Goal: Transaction & Acquisition: Purchase product/service

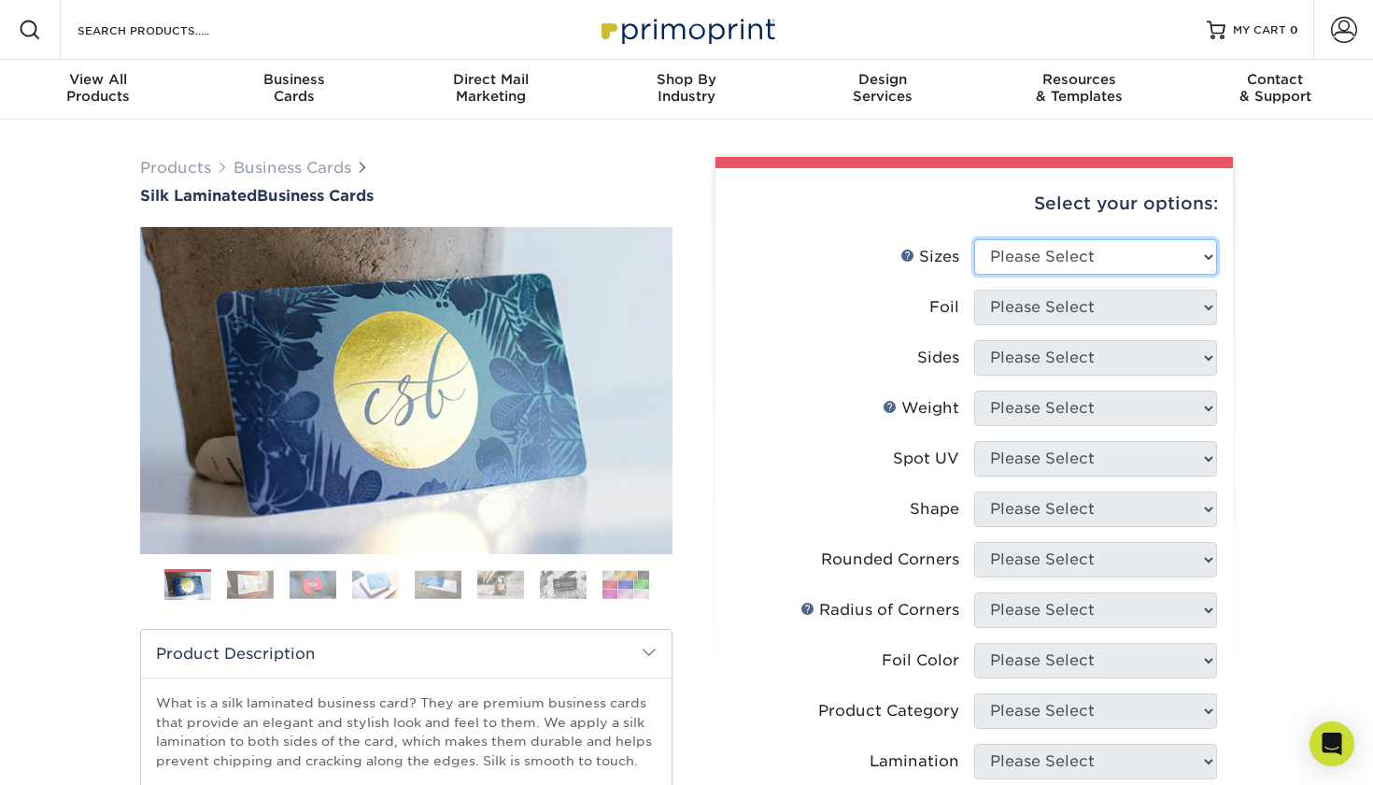
select select "2.00x3.50"
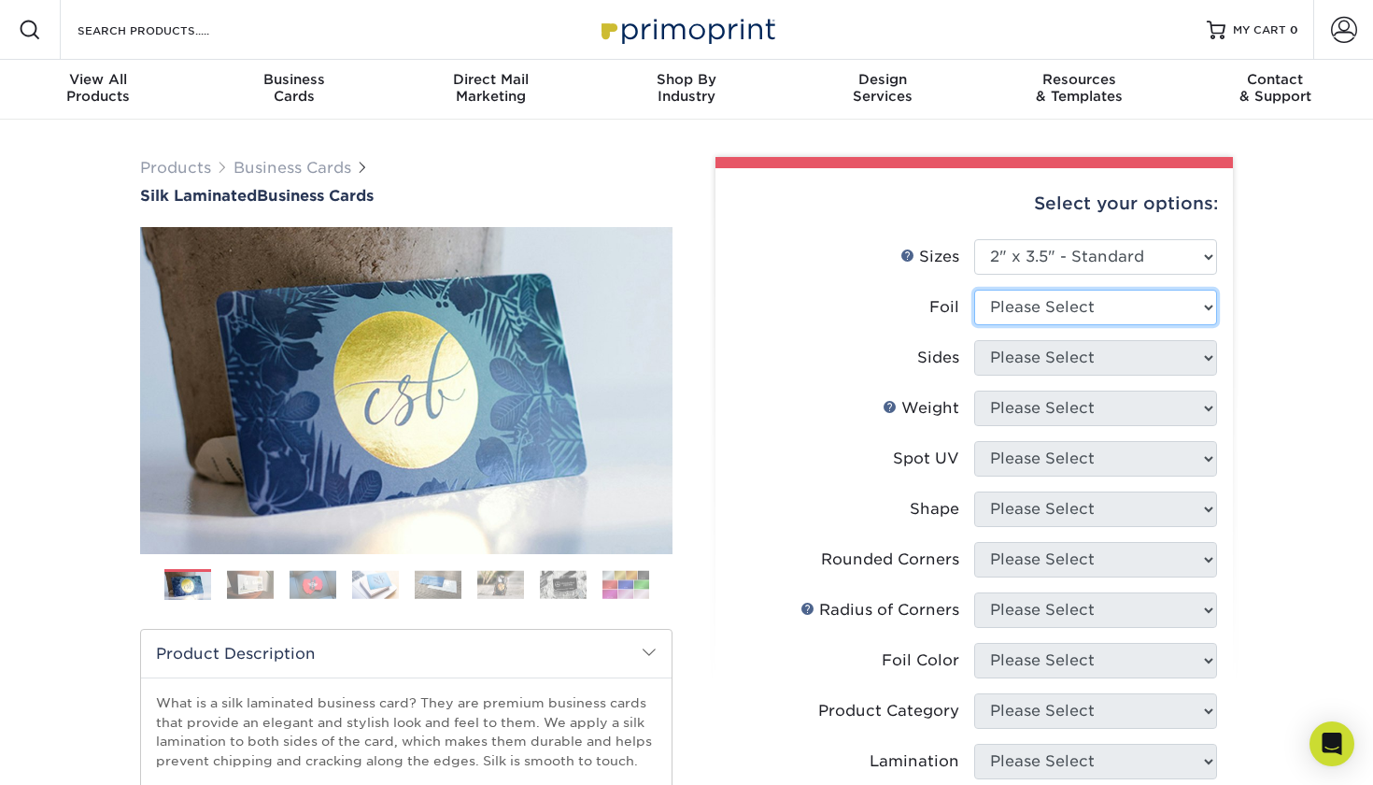
select select "1"
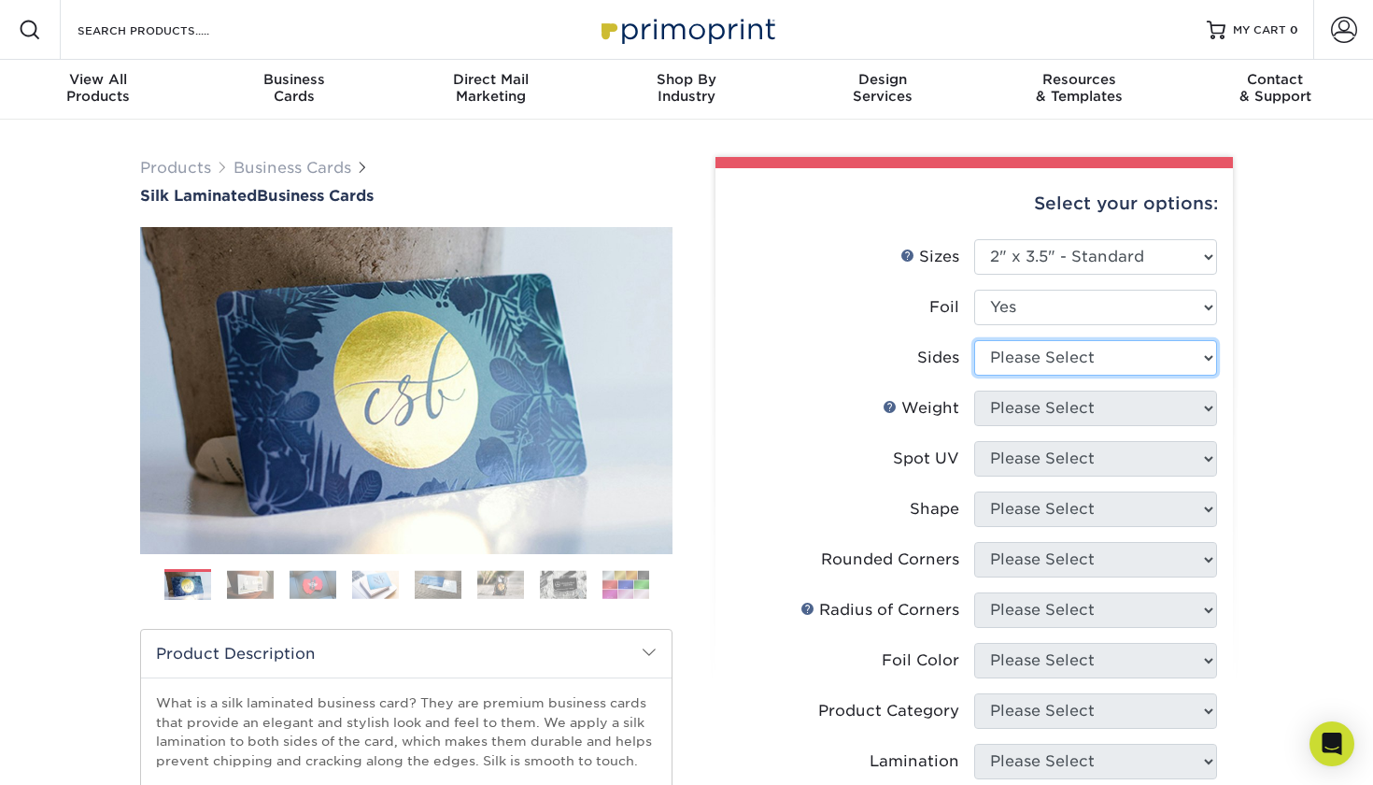
select select "e9e9dfb3-fba1-4d60-972c-fd9ca5904d33"
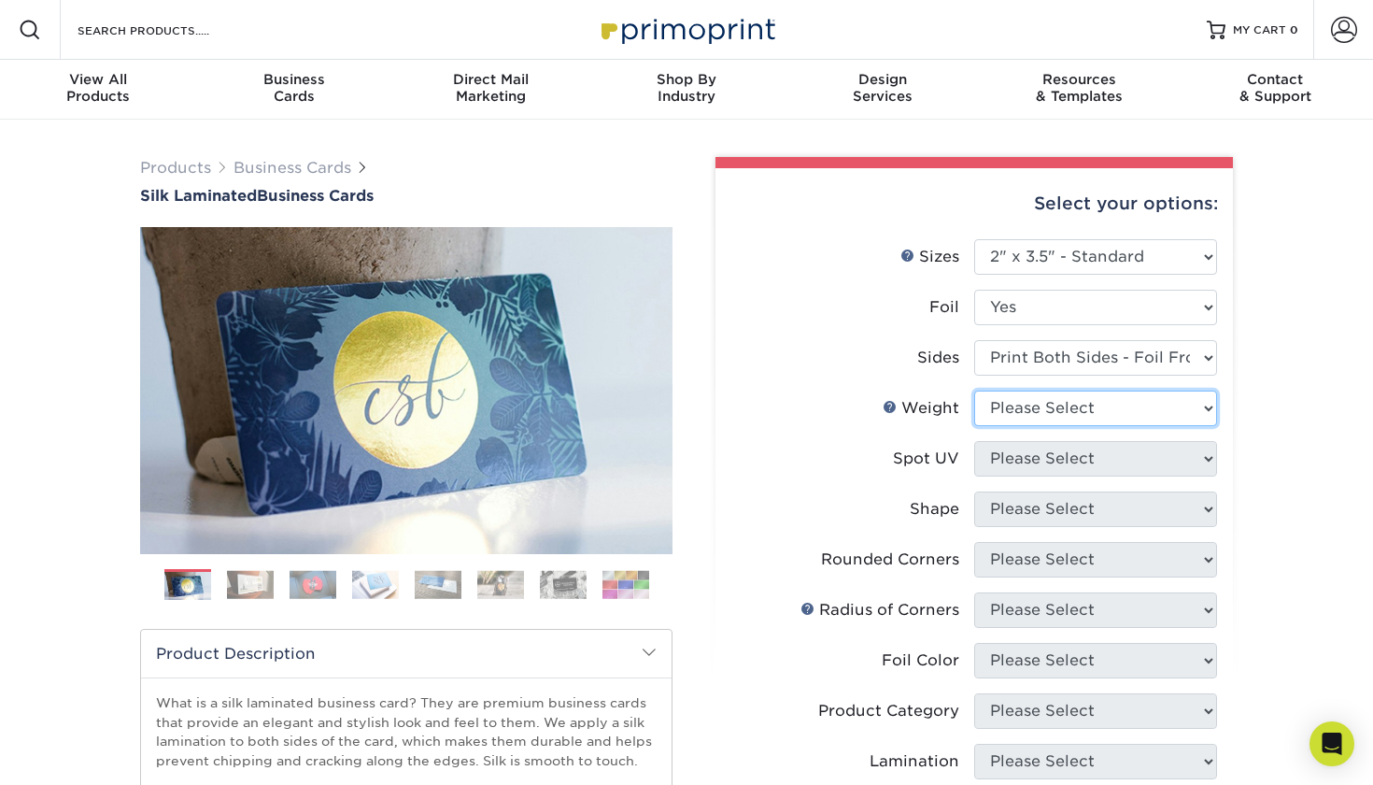
select select "16PT"
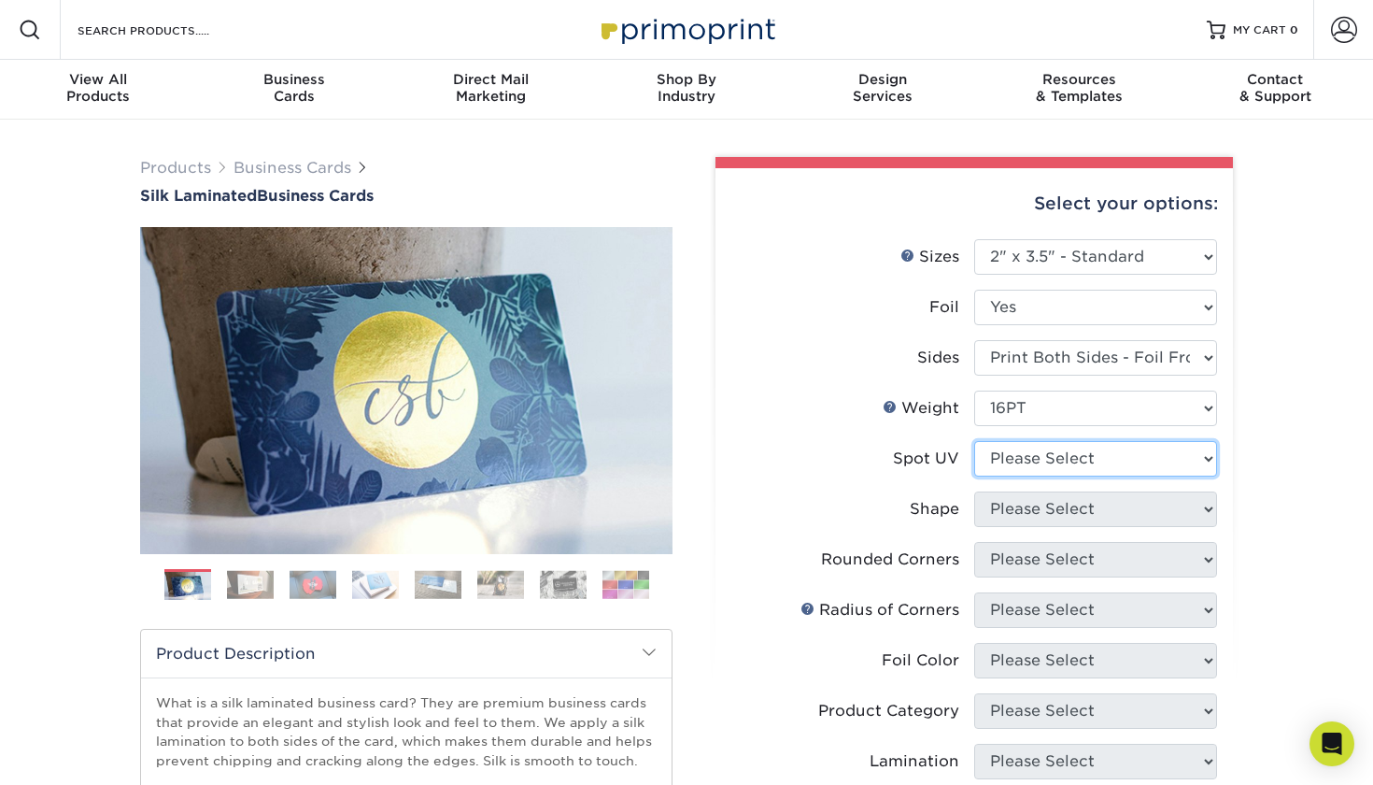
select select "0"
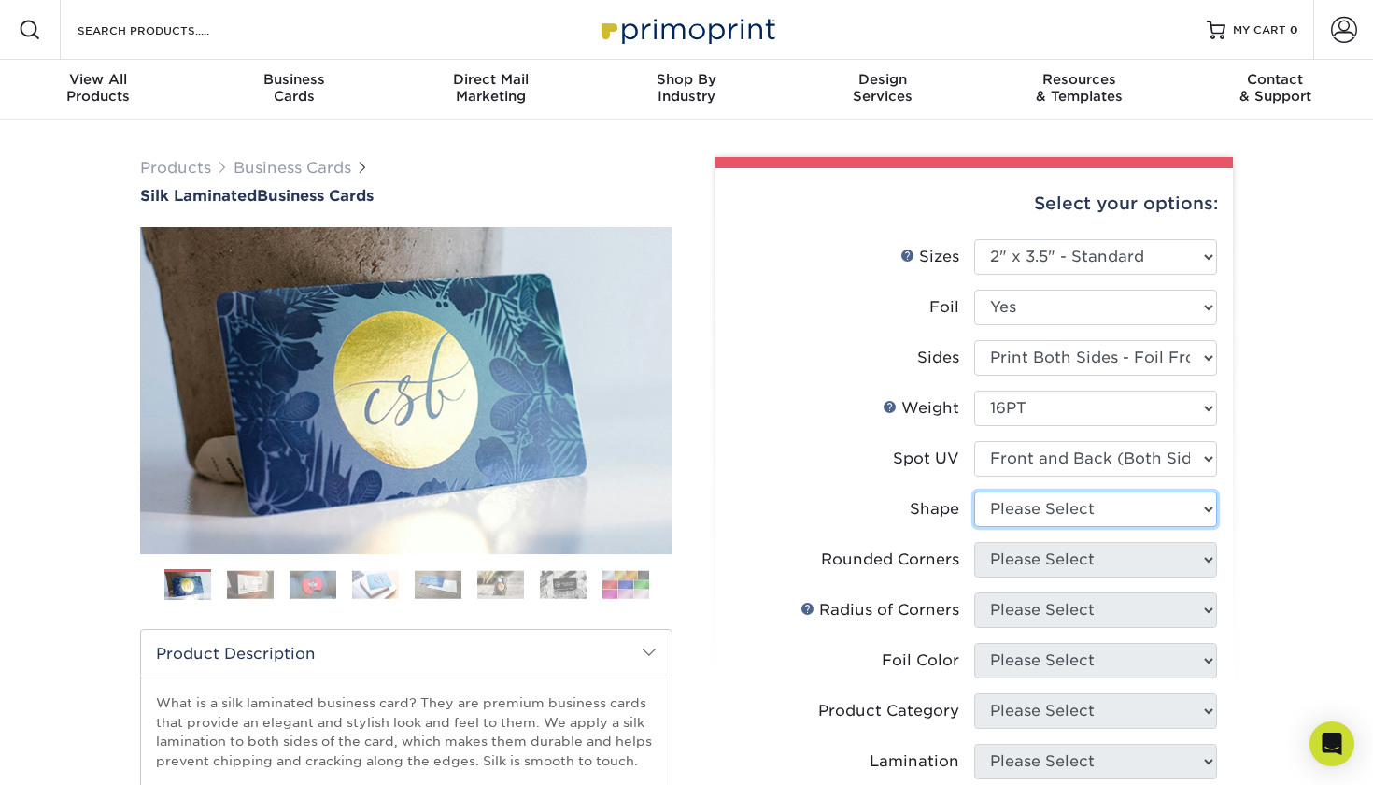
select select "standard"
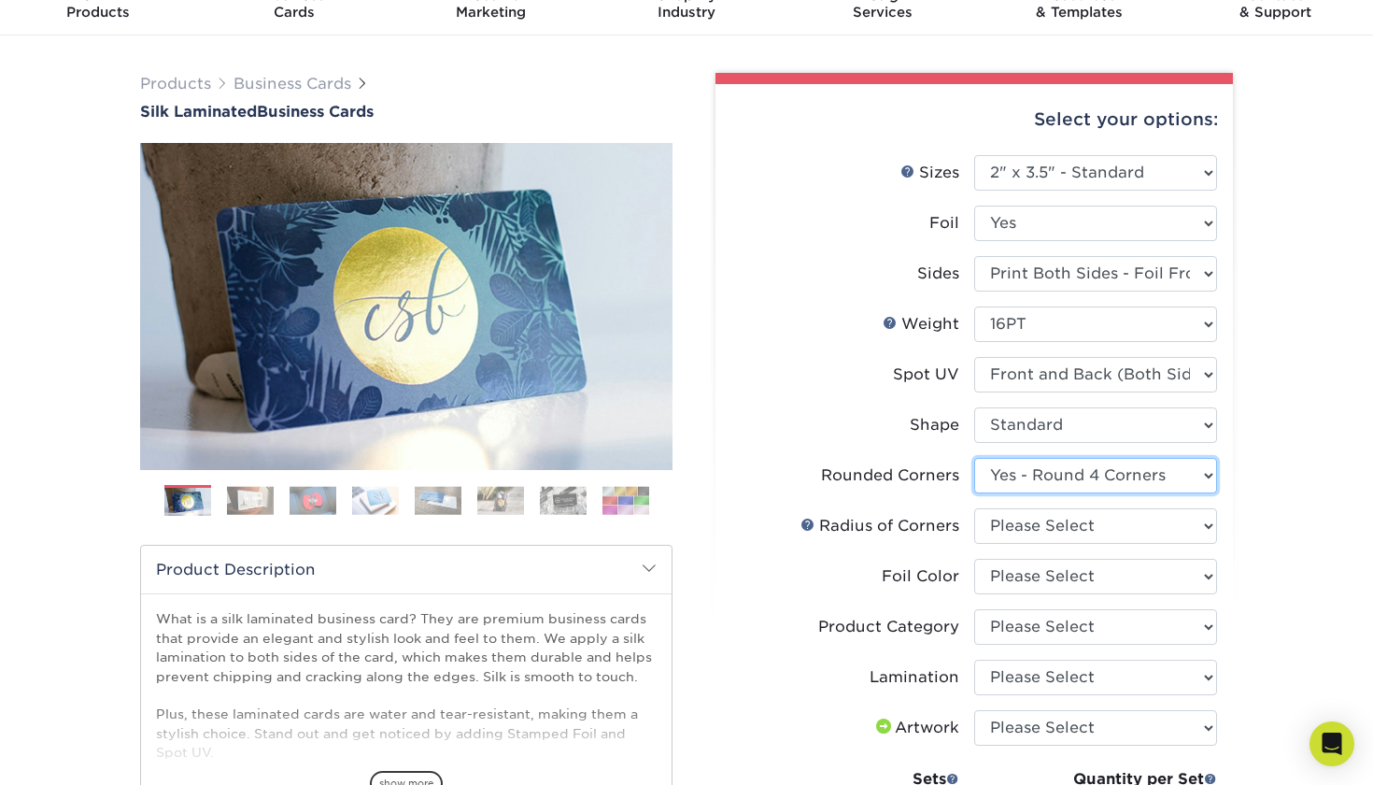
scroll to position [85, 0]
select select "0"
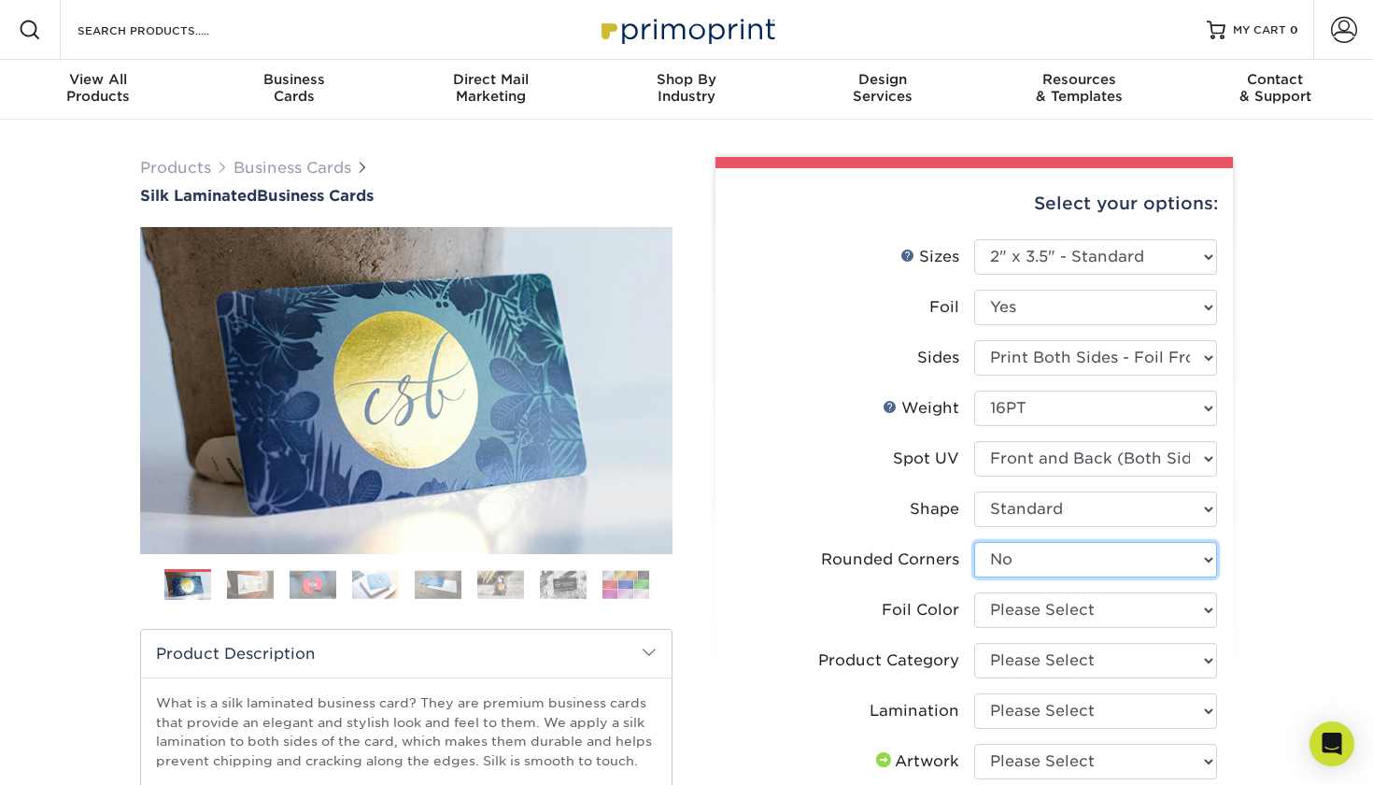
scroll to position [0, 0]
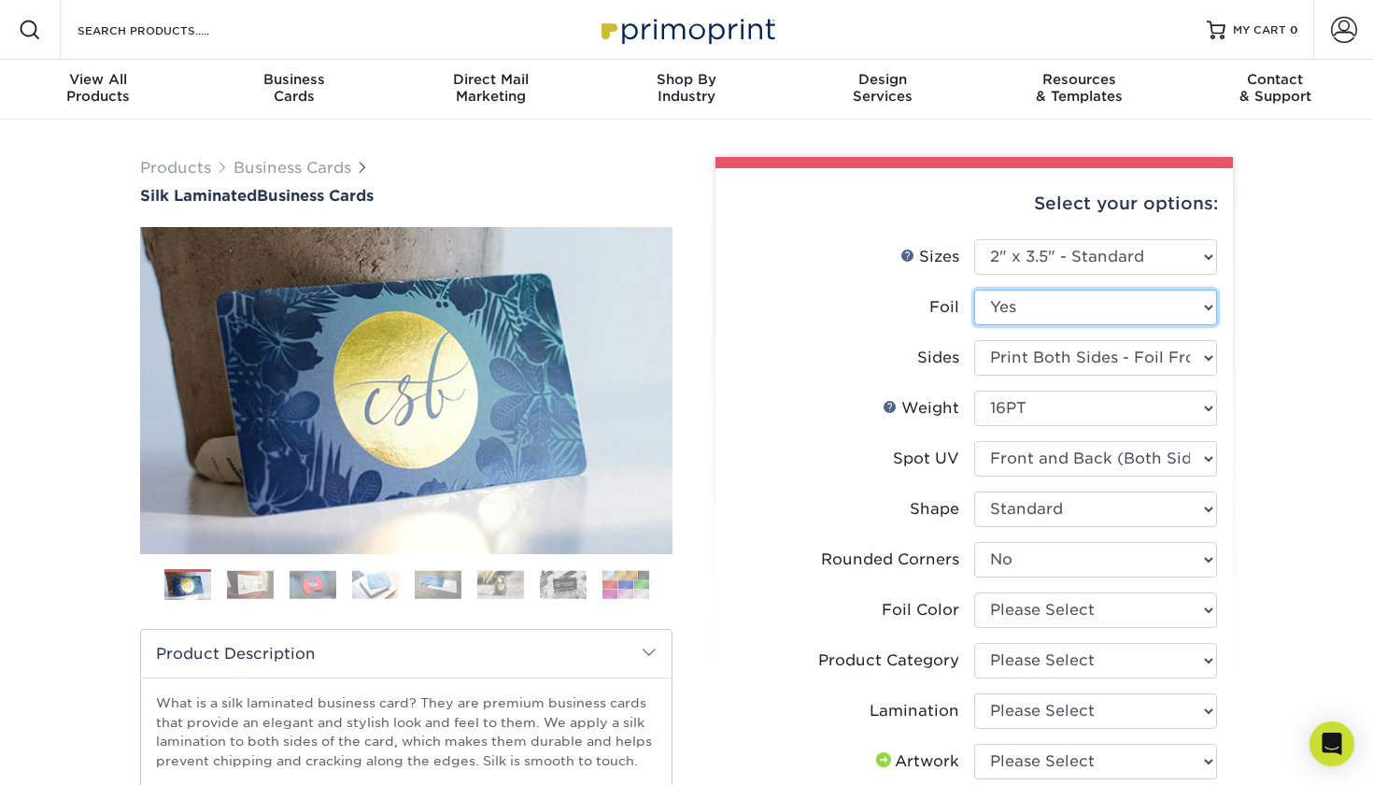
select select "0"
select select "-1"
select select
select select "-1"
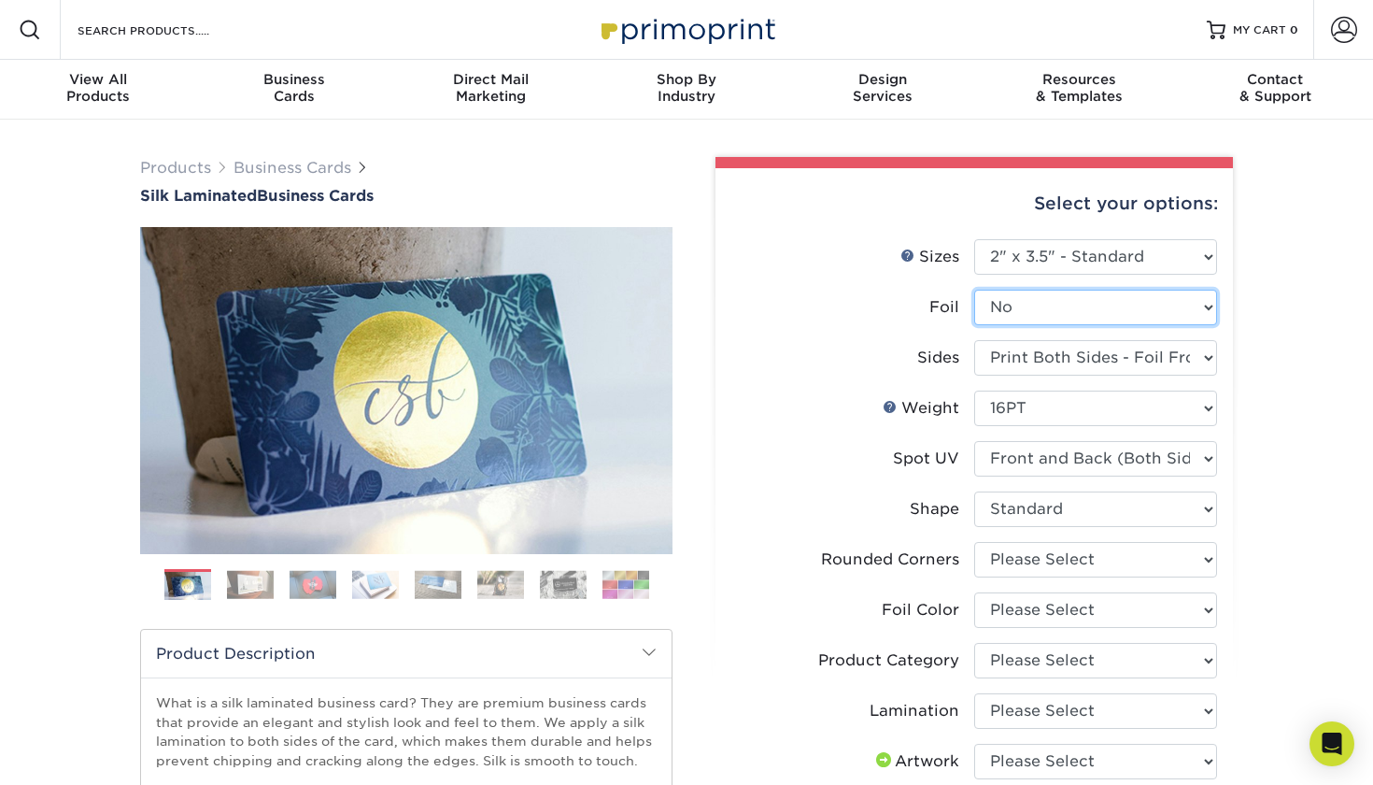
select select "-1"
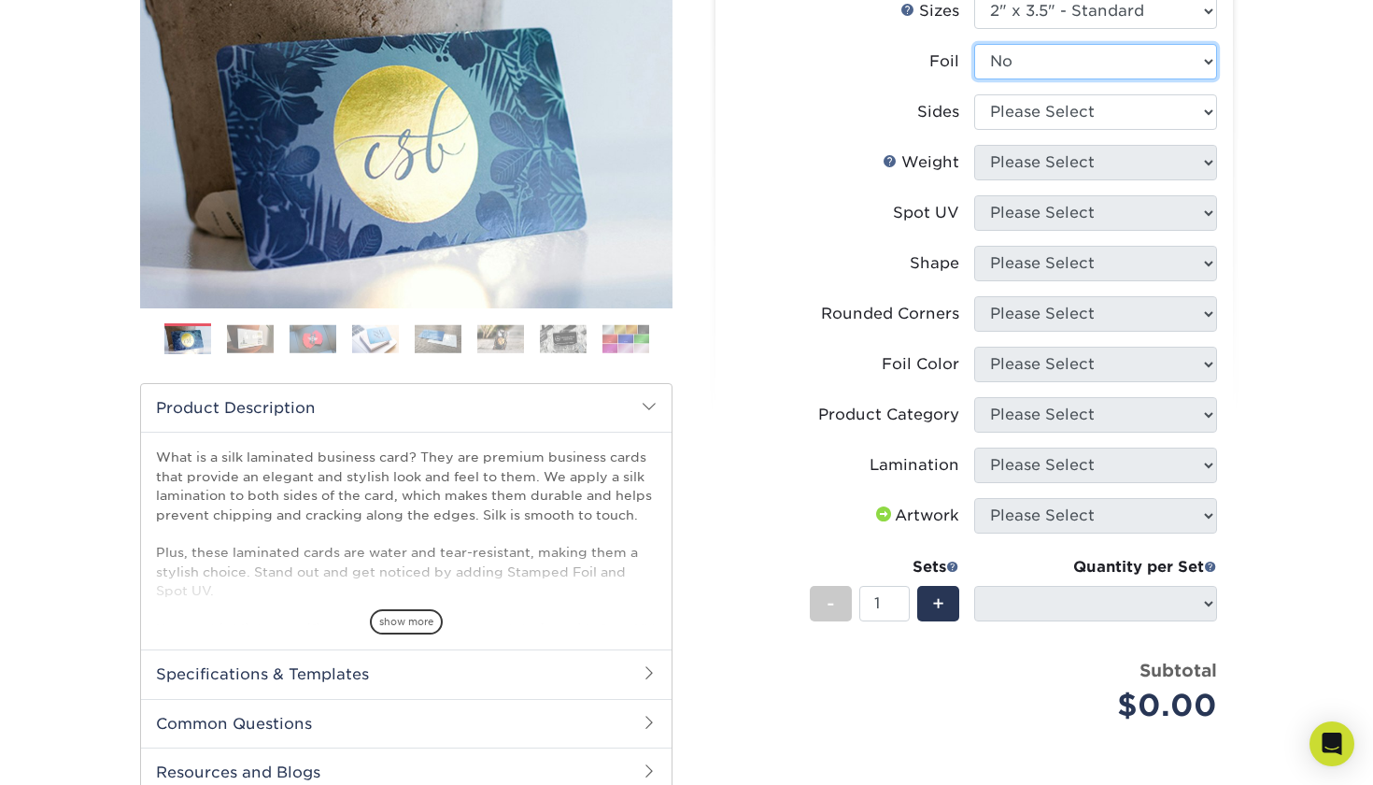
scroll to position [239, 0]
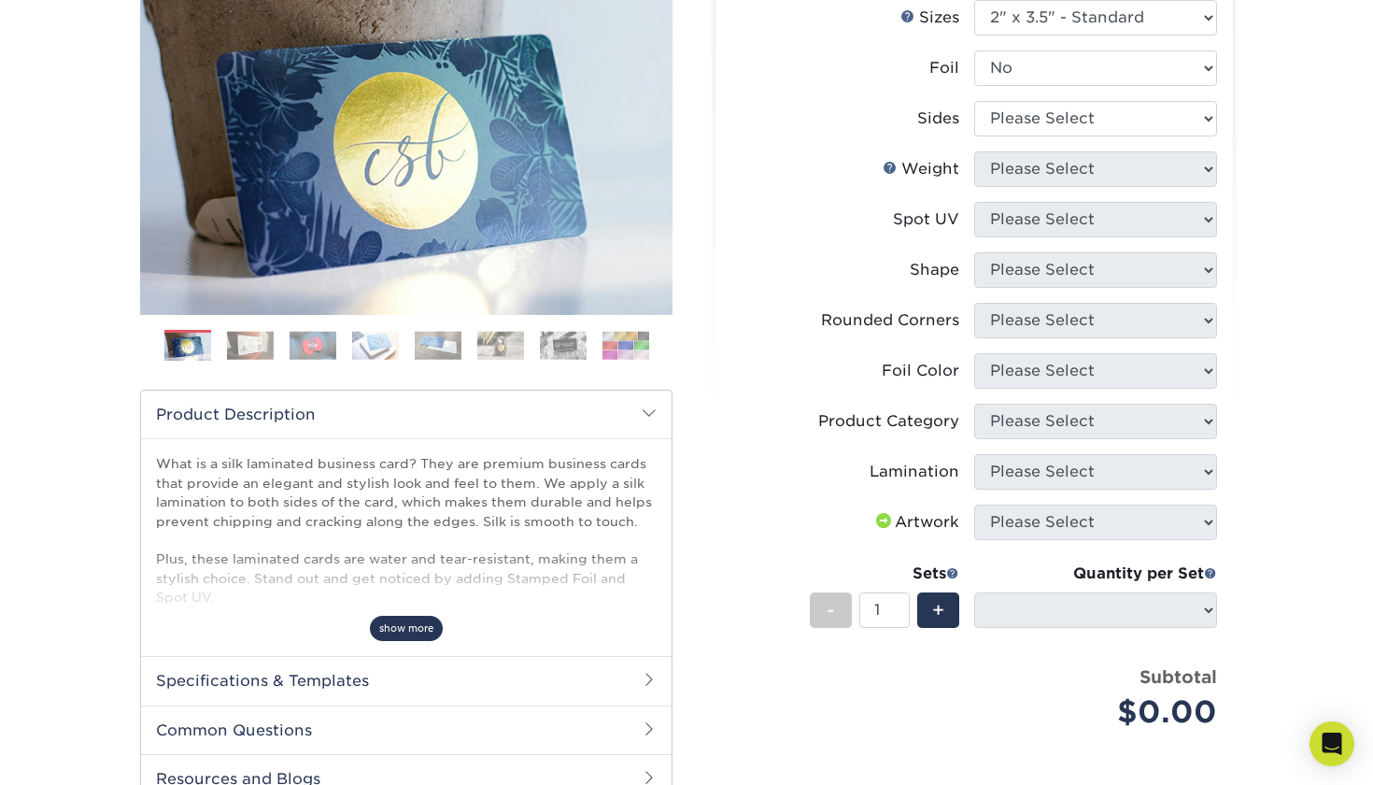
click at [424, 631] on span "show more" at bounding box center [406, 628] width 73 height 25
